Goal: Task Accomplishment & Management: Complete application form

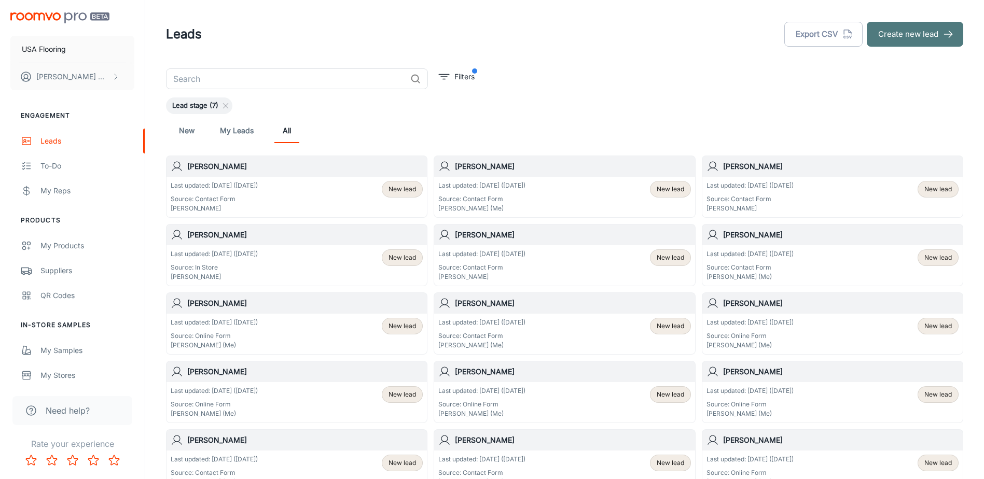
click at [898, 39] on button "Create new lead" at bounding box center [915, 34] width 96 height 25
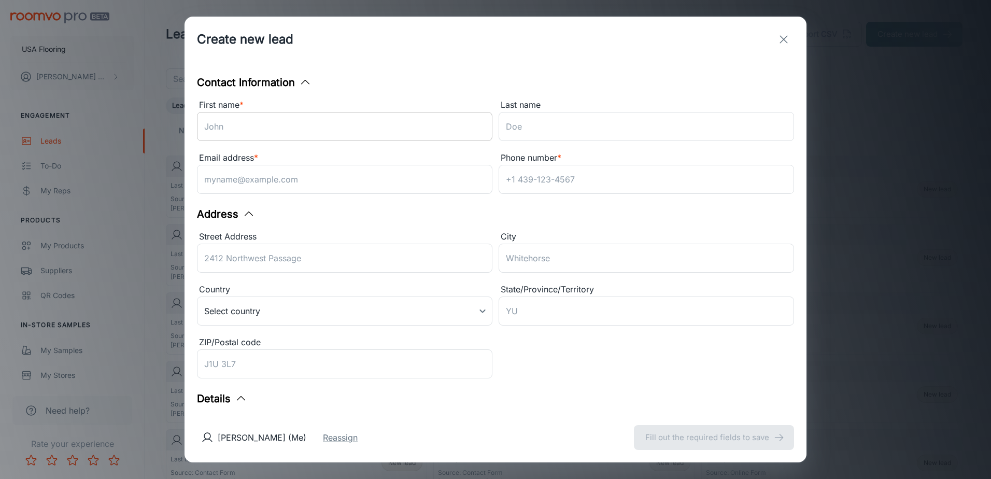
click at [423, 123] on input "First name *" at bounding box center [345, 126] width 296 height 29
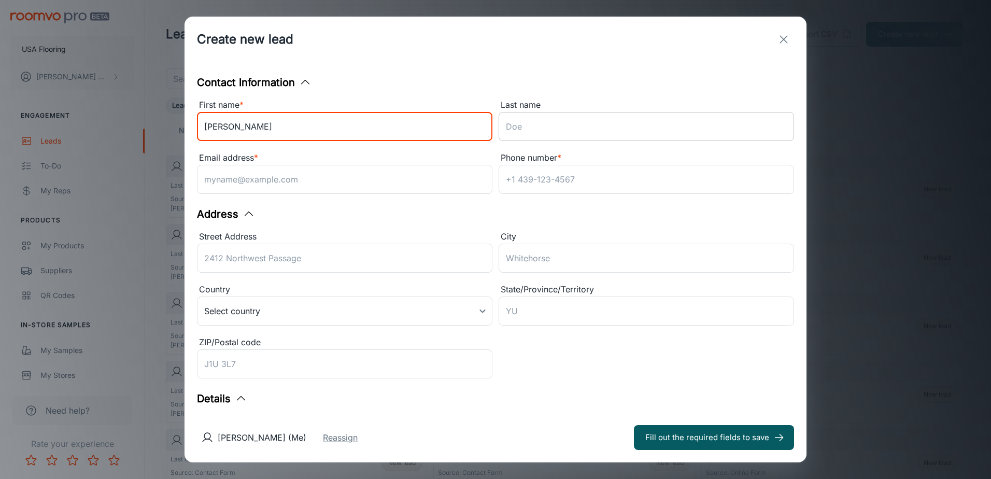
type input "[PERSON_NAME]"
click at [558, 124] on input "Last name" at bounding box center [647, 126] width 296 height 29
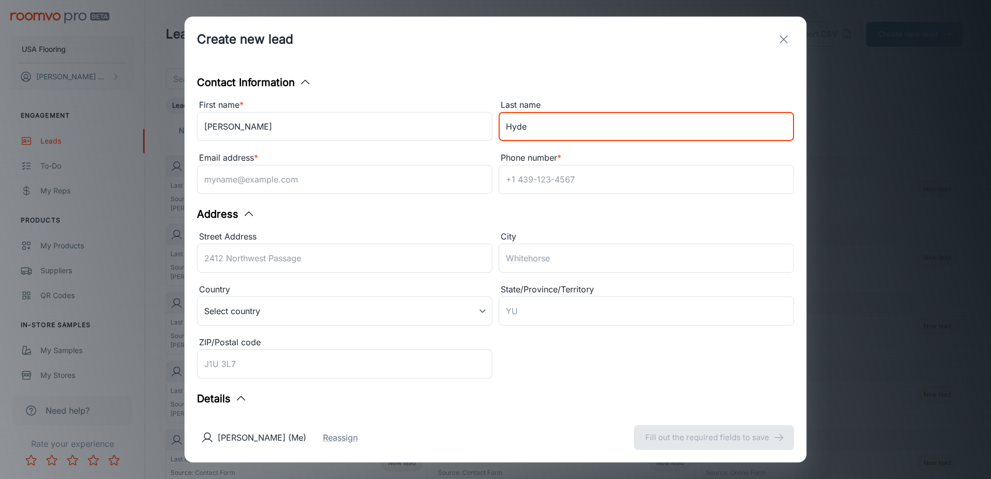
type input "Hyde"
click at [382, 176] on input "Email address *" at bounding box center [345, 179] width 296 height 29
paste input "[EMAIL_ADDRESS][DOMAIN_NAME]"
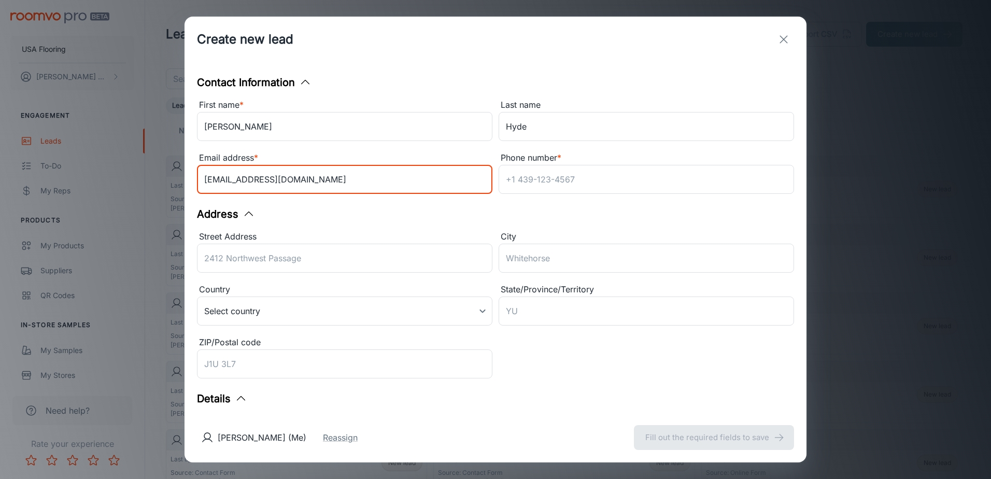
type input "[EMAIL_ADDRESS][DOMAIN_NAME]"
click at [538, 177] on input "Phone number *" at bounding box center [647, 179] width 296 height 29
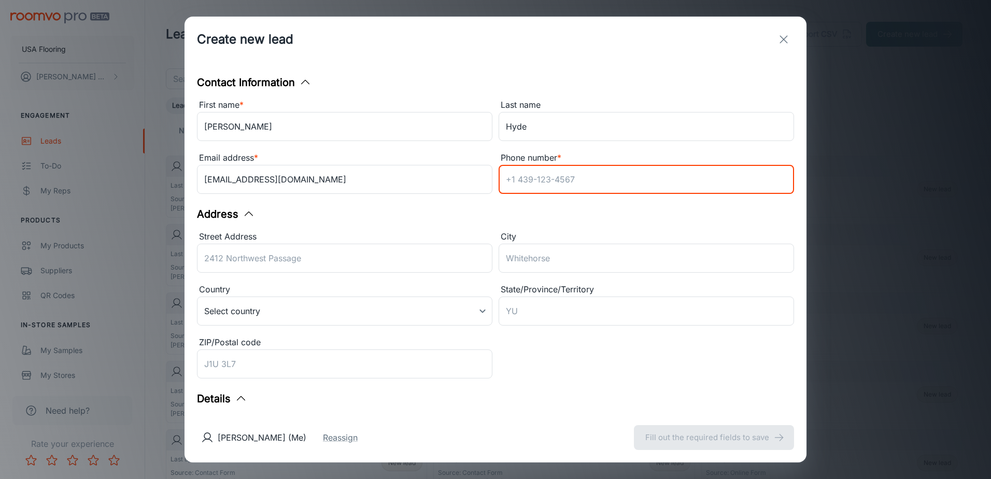
paste input "[PHONE_NUMBER]"
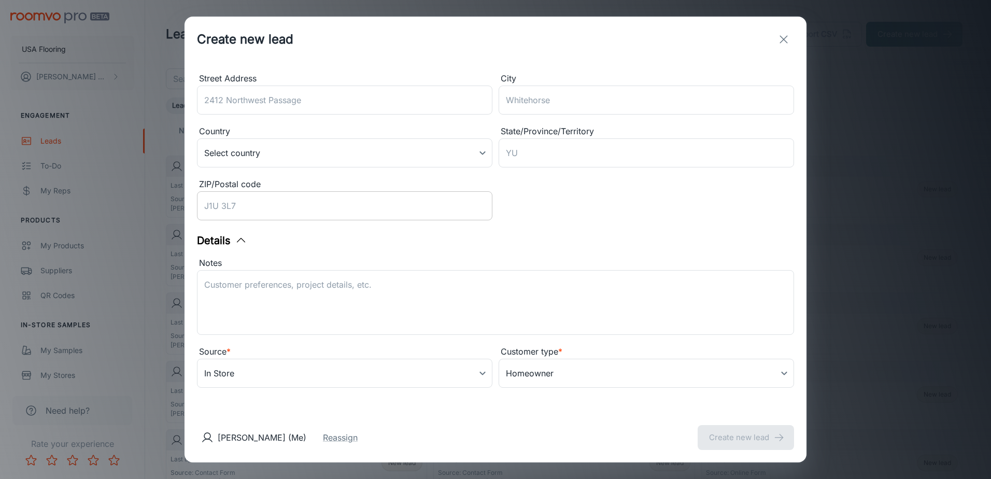
type input "[PHONE_NUMBER]"
click at [298, 201] on input "ZIP/Postal code" at bounding box center [345, 205] width 296 height 29
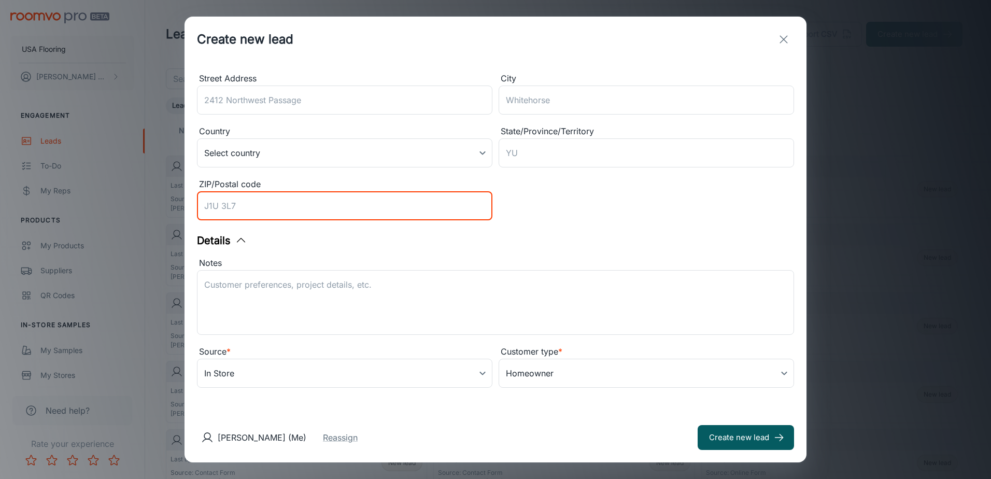
scroll to position [158, 0]
type input "27587"
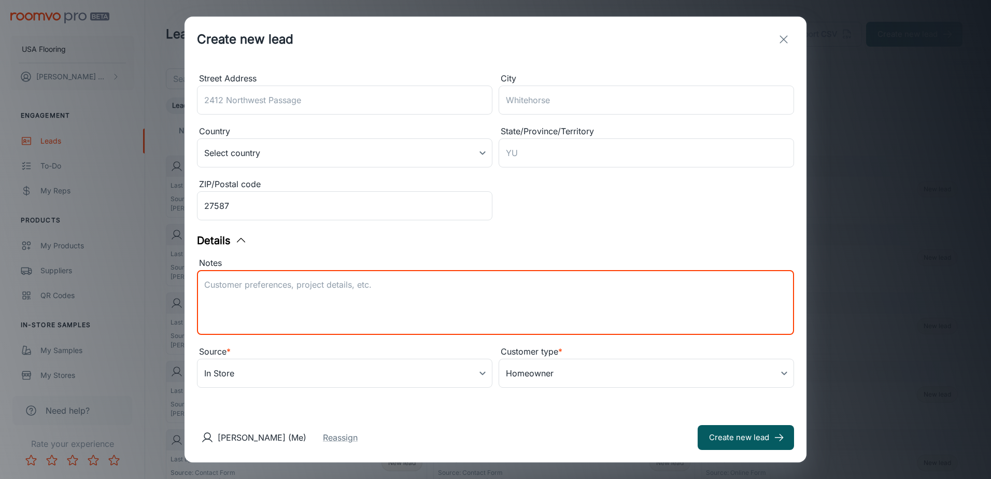
click at [431, 294] on textarea "Notes" at bounding box center [495, 303] width 583 height 48
type textarea "Lead received from Daltile. [PERSON_NAME] is interested in Daltile products for…"
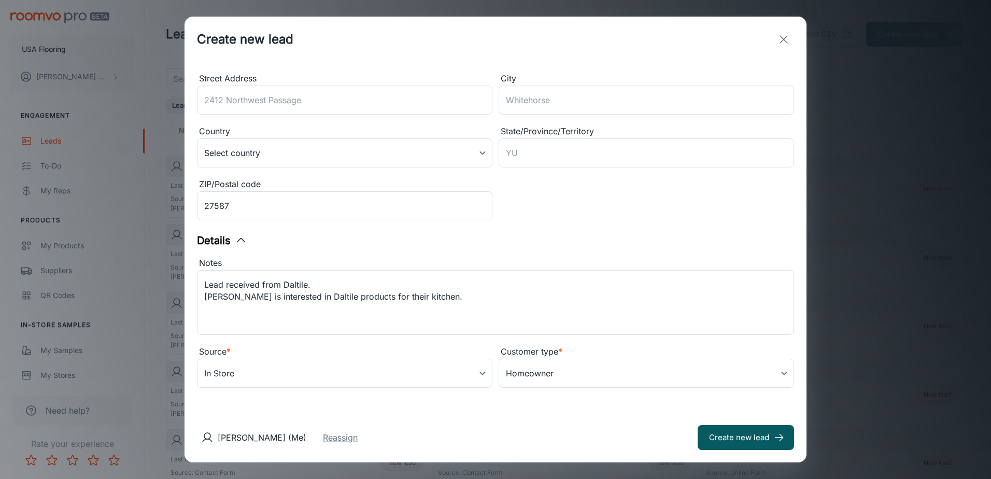
click at [451, 354] on div "Source *" at bounding box center [345, 351] width 296 height 13
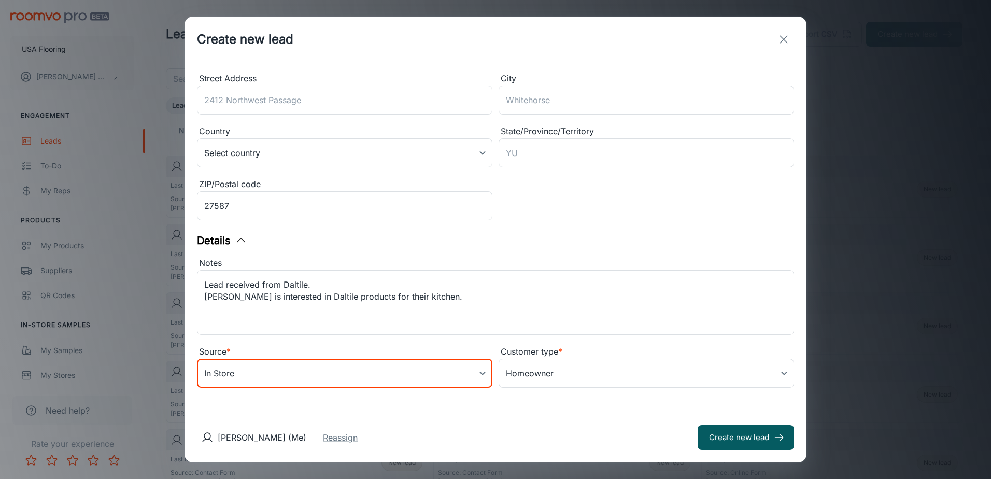
click at [435, 371] on body "USA Flooring [PERSON_NAME] Engagement Leads To-do My Reps Products My Products …" at bounding box center [495, 239] width 991 height 479
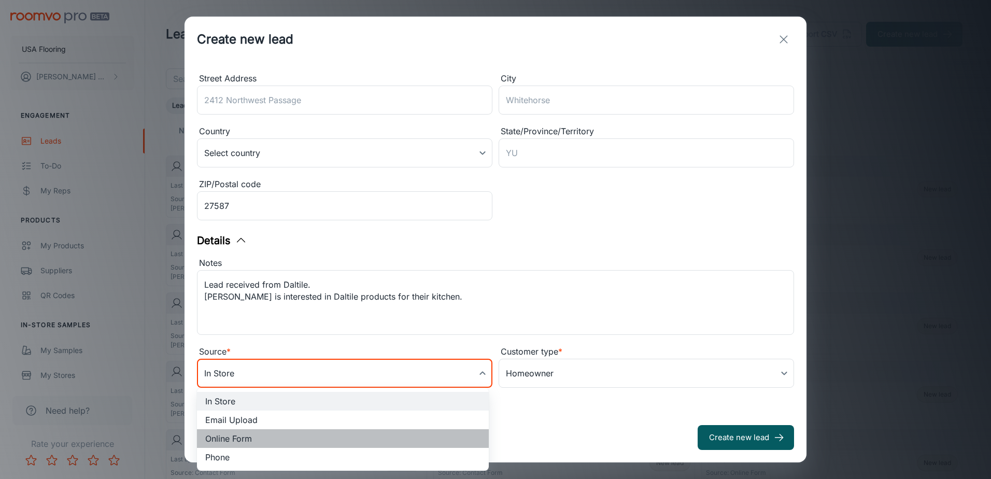
click at [299, 438] on li "Online Form" at bounding box center [343, 438] width 292 height 19
type input "online_form"
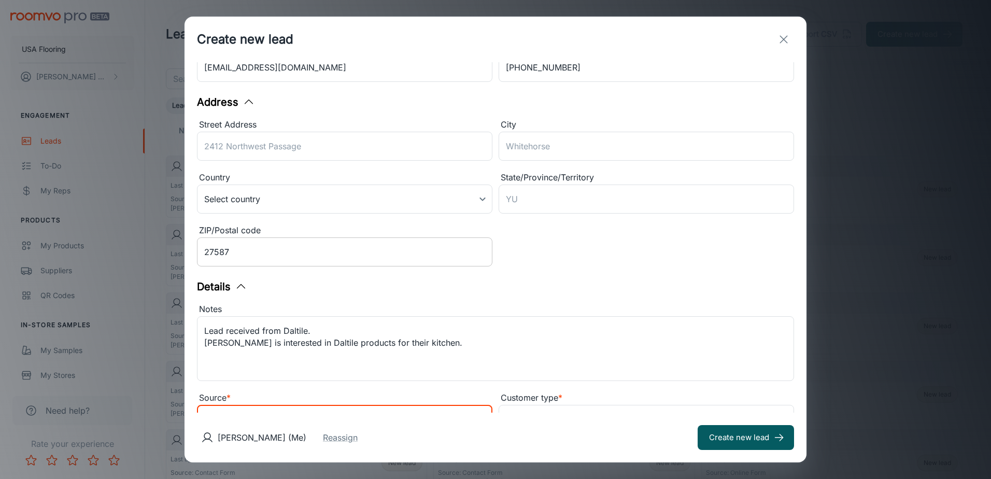
scroll to position [0, 0]
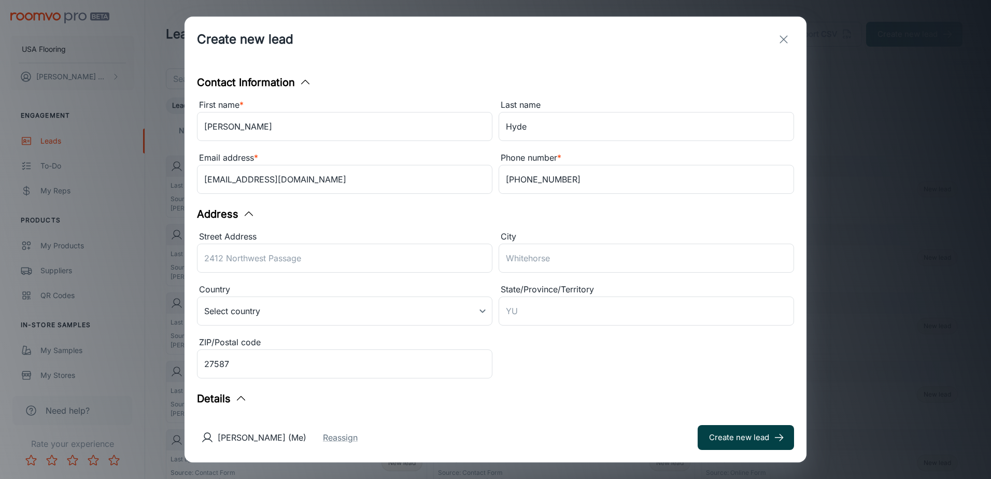
click at [721, 438] on button "Create new lead" at bounding box center [746, 437] width 96 height 25
type input "in_store"
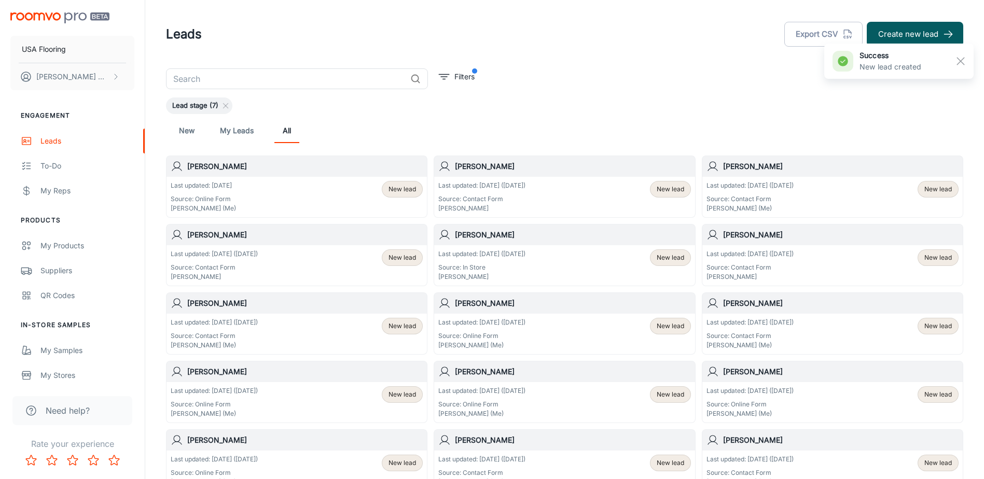
click at [923, 40] on div "success New lead created" at bounding box center [898, 60] width 149 height 41
click at [927, 37] on button "Create new lead" at bounding box center [915, 34] width 96 height 25
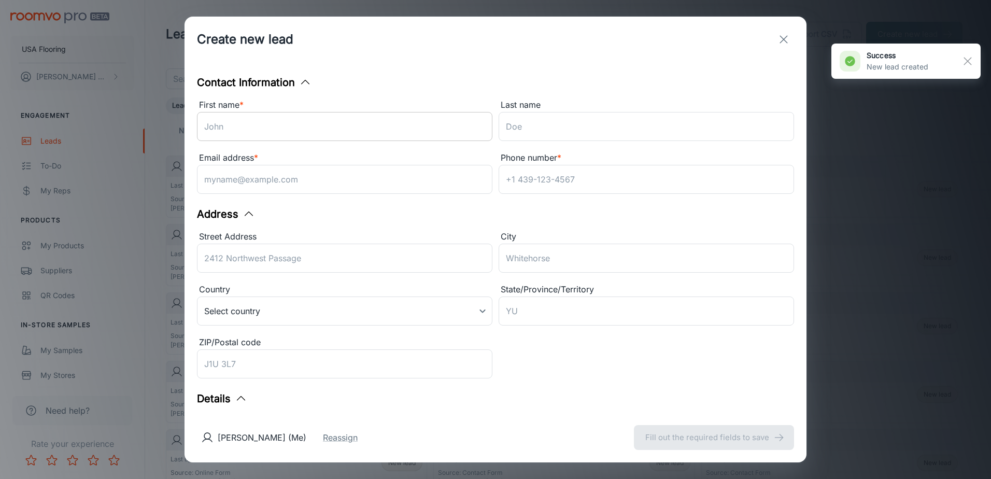
click at [409, 118] on input "First name *" at bounding box center [345, 126] width 296 height 29
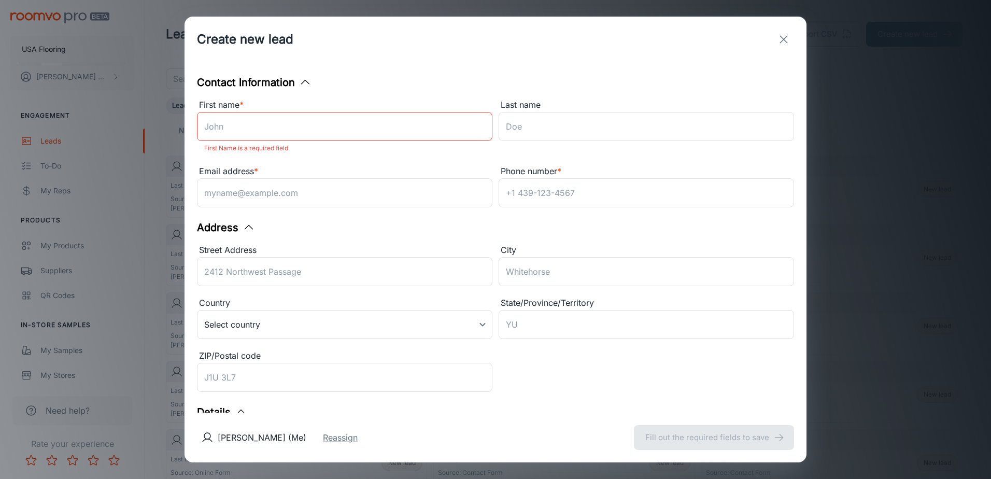
click at [629, 151] on div "Last name ​" at bounding box center [644, 125] width 302 height 66
click at [630, 129] on input "Last name" at bounding box center [647, 126] width 296 height 29
paste input "[PERSON_NAME]"
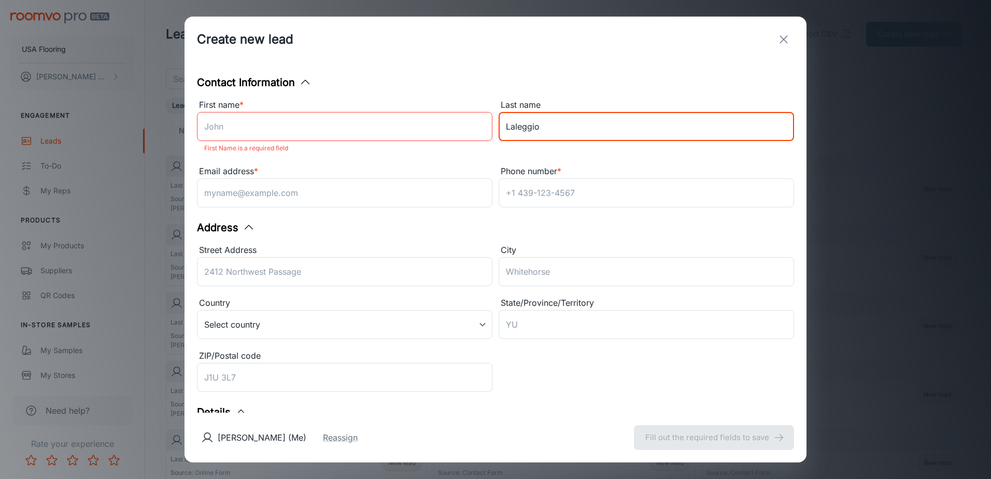
type input "Laleggio"
click at [396, 121] on input "First name *" at bounding box center [345, 126] width 296 height 29
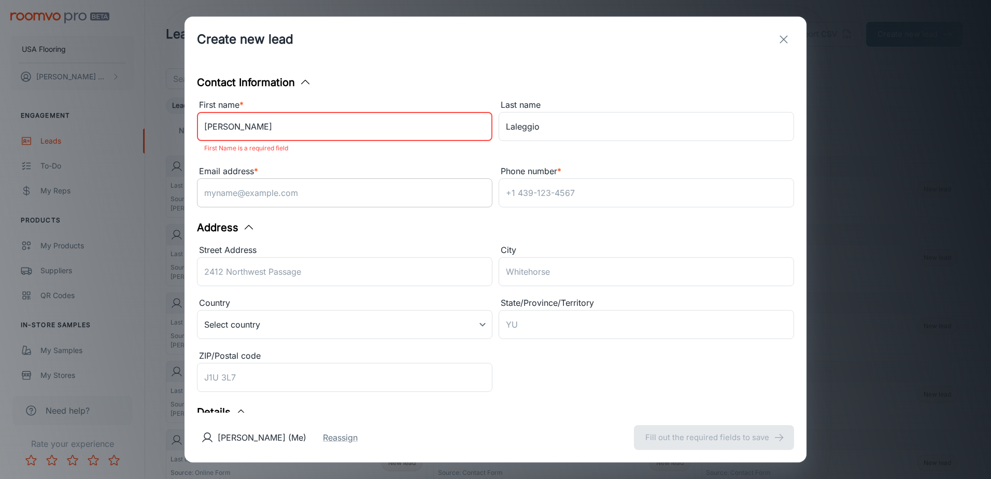
type input "[PERSON_NAME]"
click at [227, 186] on input "Email address *" at bounding box center [345, 192] width 296 height 29
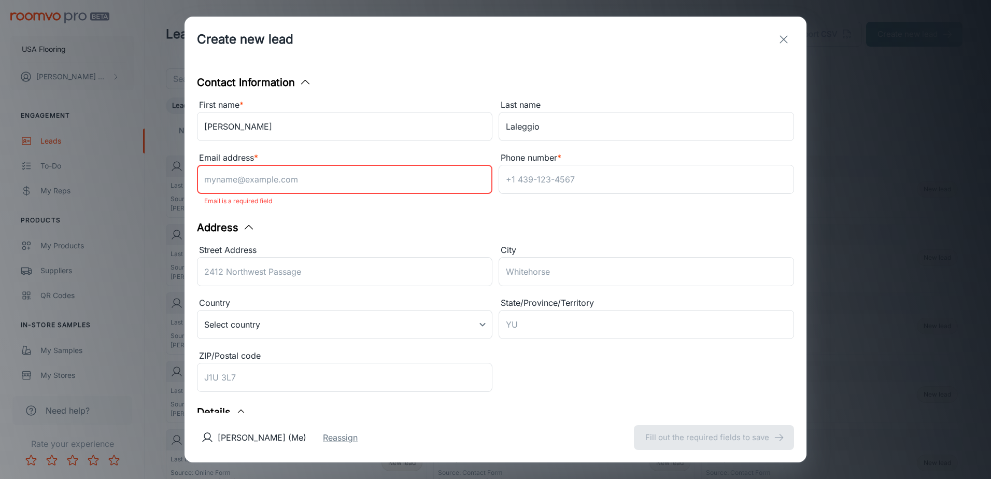
click at [240, 173] on input "Email address *" at bounding box center [345, 179] width 296 height 29
paste input "[EMAIL_ADDRESS][DOMAIN_NAME]"
type input "[EMAIL_ADDRESS][DOMAIN_NAME]"
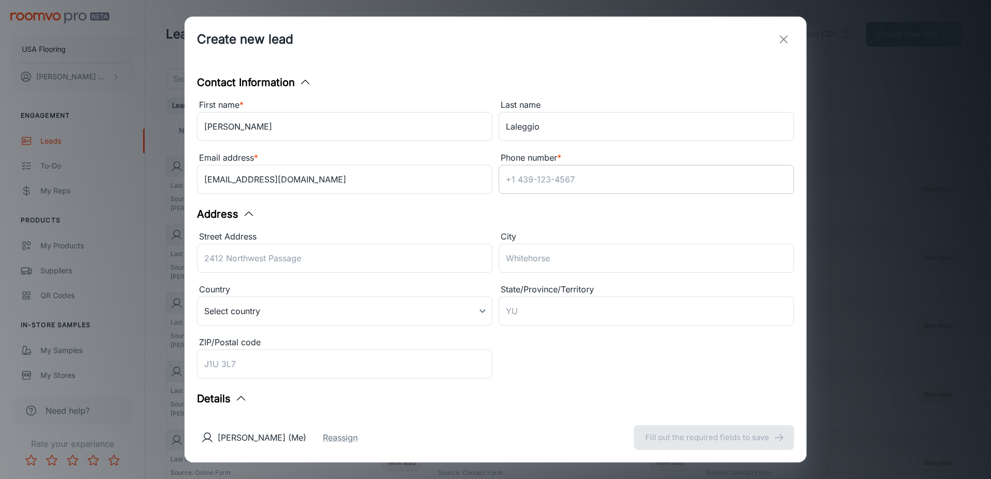
drag, startPoint x: 655, startPoint y: 171, endPoint x: 640, endPoint y: 172, distance: 15.1
click at [655, 171] on input "Phone number *" at bounding box center [647, 179] width 296 height 29
paste input "8052060403"
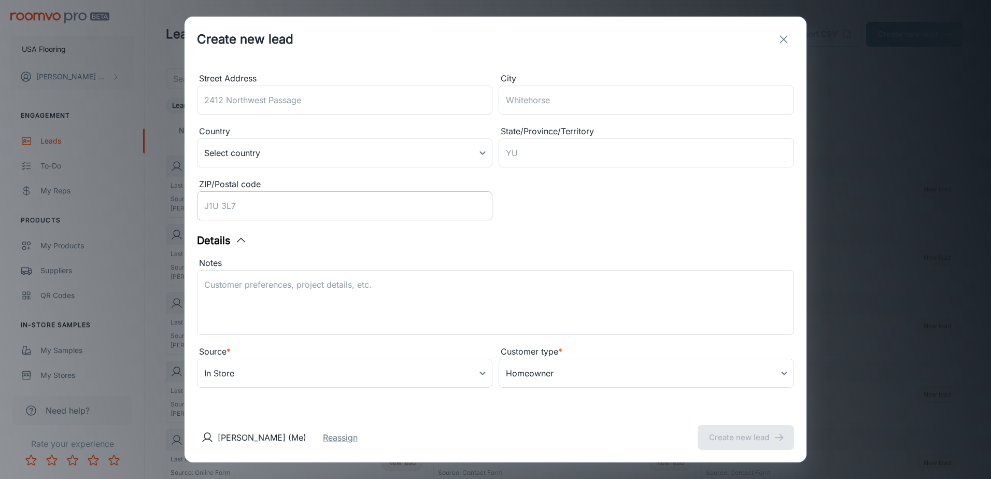
type input "8052060403"
click at [312, 208] on input "ZIP/Postal code" at bounding box center [345, 205] width 296 height 29
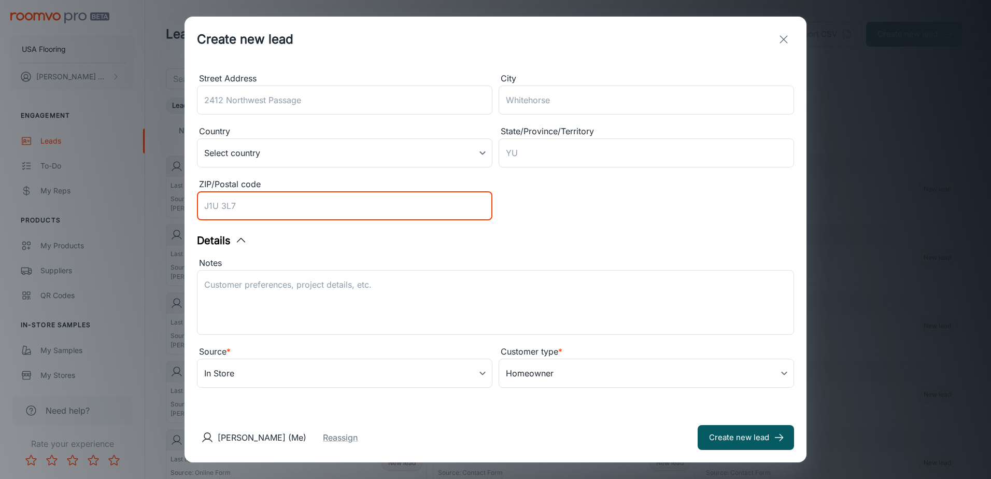
scroll to position [158, 0]
type input "27610"
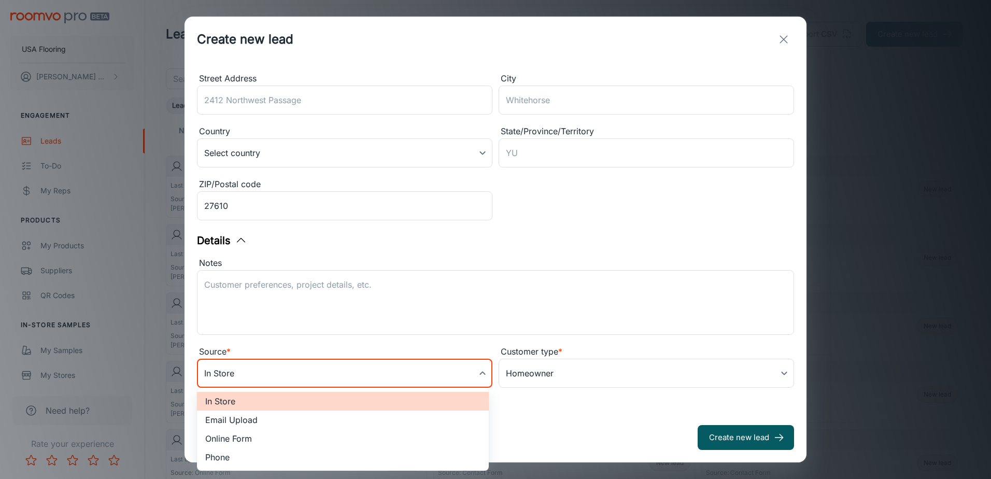
click at [248, 368] on body "USA Flooring [PERSON_NAME] Engagement Leads To-do My Reps Products My Products …" at bounding box center [495, 239] width 991 height 479
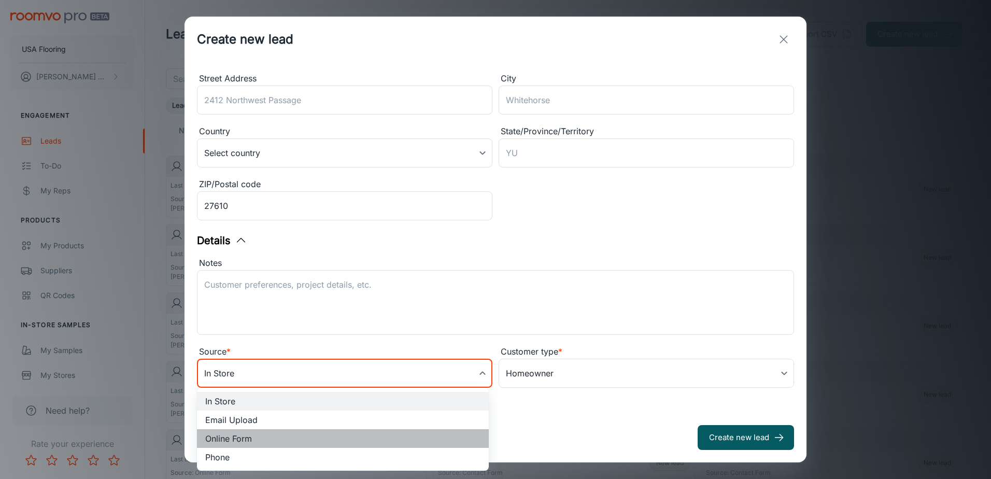
drag, startPoint x: 234, startPoint y: 437, endPoint x: 254, endPoint y: 290, distance: 148.1
click at [233, 435] on li "Online Form" at bounding box center [343, 438] width 292 height 19
type input "online_form"
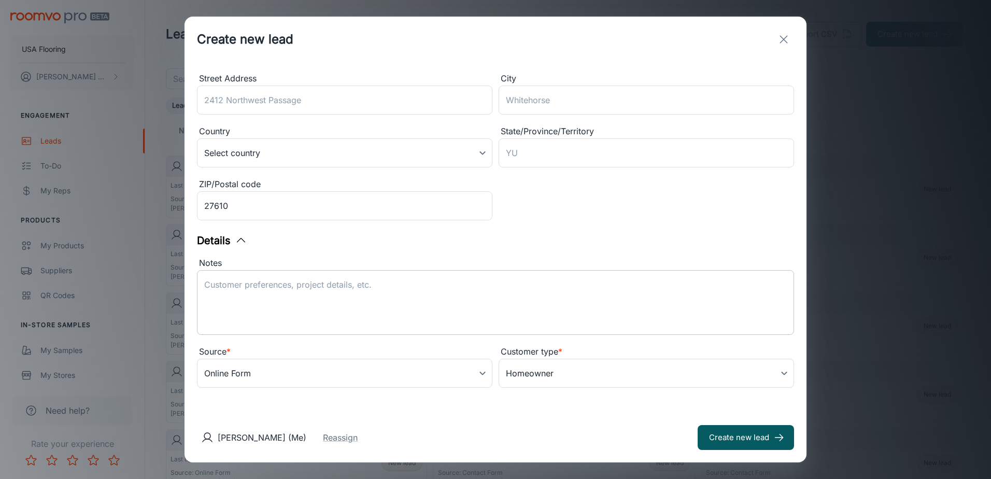
click at [233, 282] on textarea "Notes" at bounding box center [495, 303] width 583 height 48
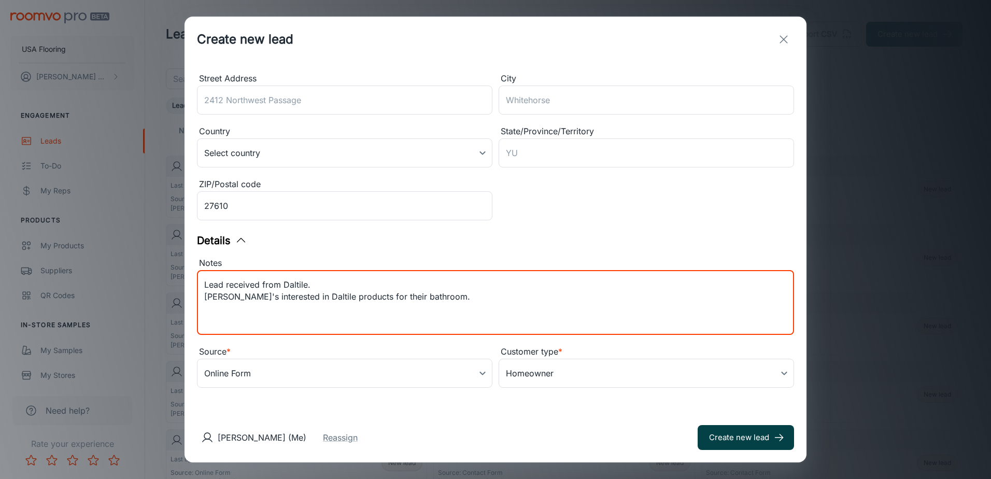
type textarea "Lead received from Daltile. [PERSON_NAME]'s interested in Daltile products for …"
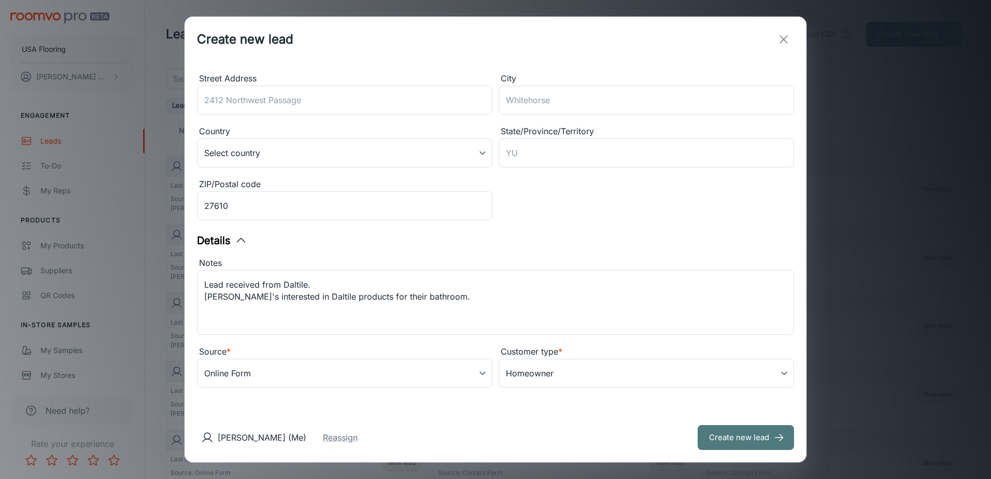
click at [737, 430] on button "Create new lead" at bounding box center [746, 437] width 96 height 25
type input "in_store"
